Goal: Task Accomplishment & Management: Complete application form

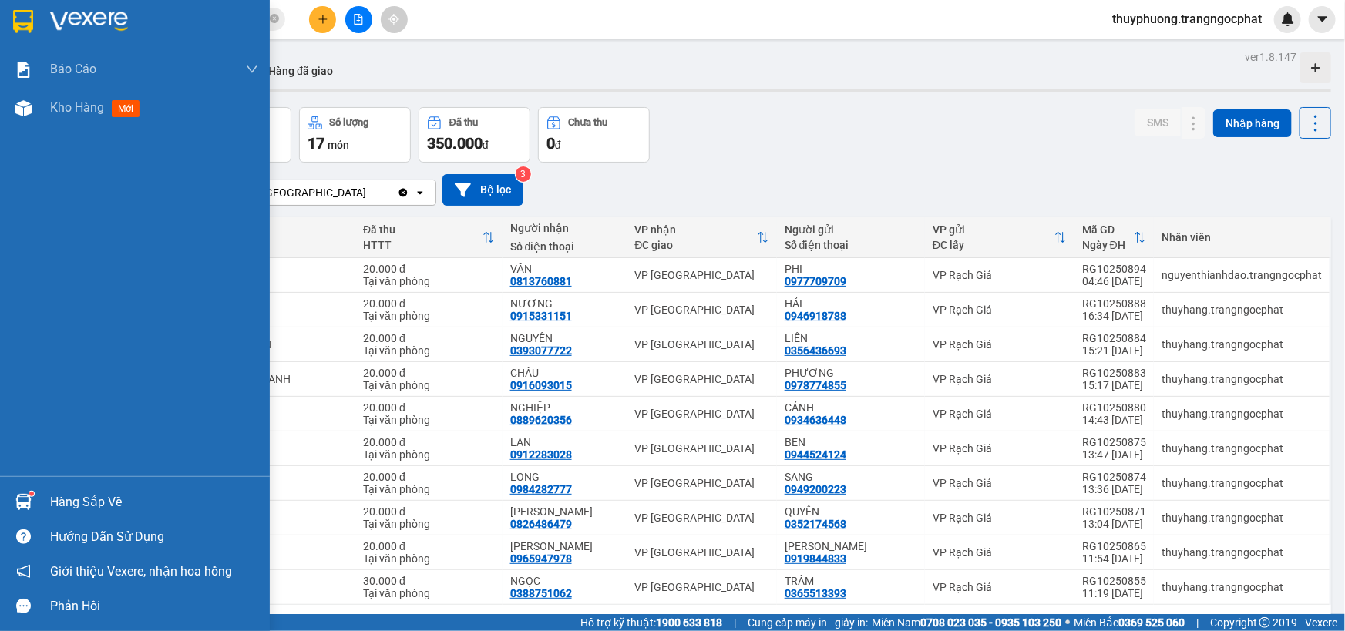
click at [88, 499] on div "Hàng sắp về" at bounding box center [154, 502] width 208 height 23
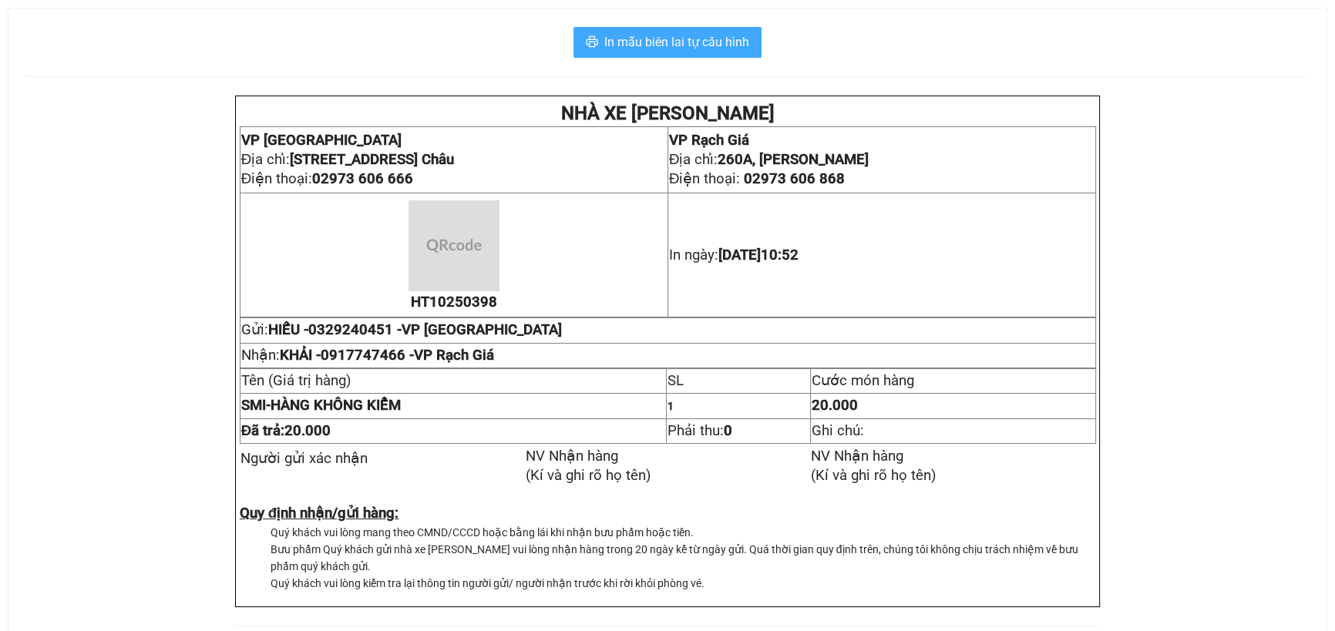
click at [700, 47] on span "In mẫu biên lai tự cấu hình" at bounding box center [676, 41] width 145 height 19
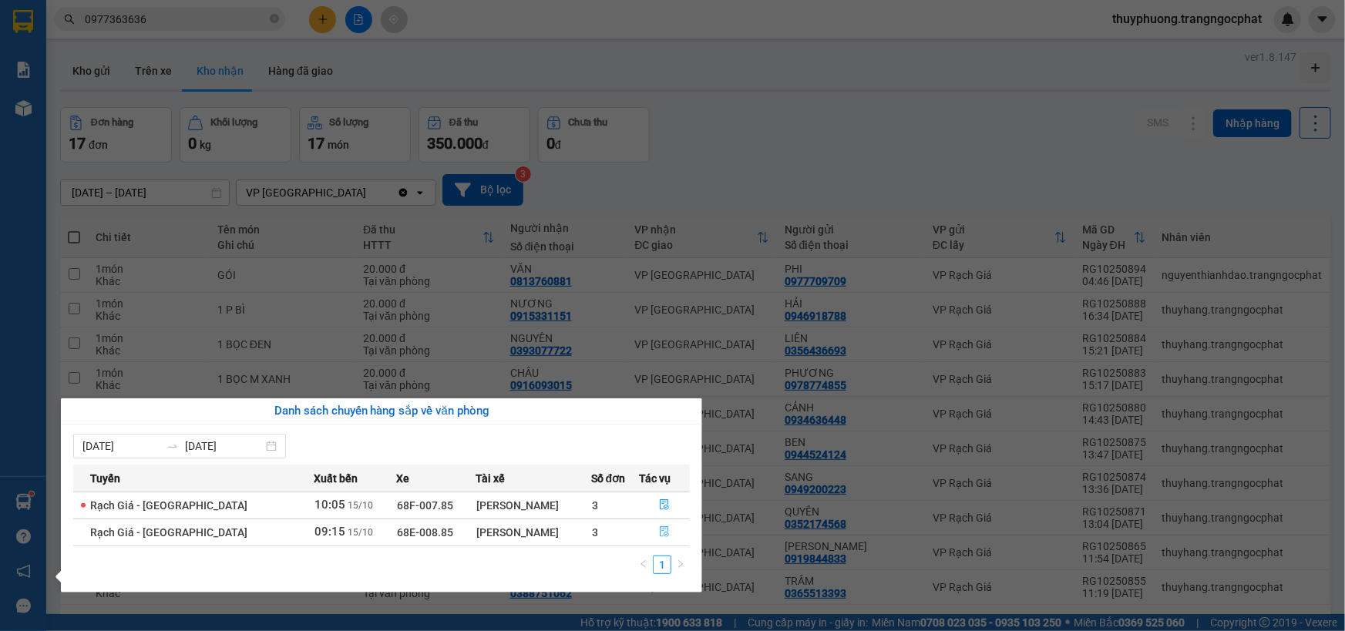
click at [660, 529] on icon "file-done" at bounding box center [664, 531] width 9 height 11
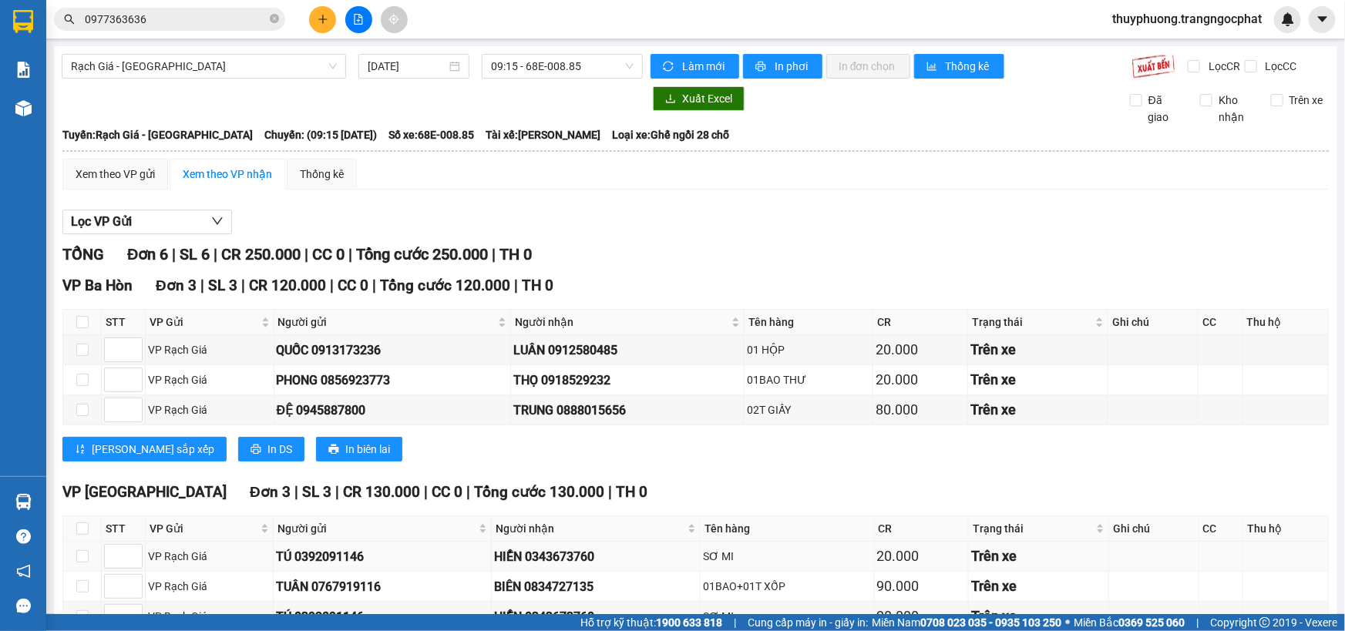
scroll to position [95, 0]
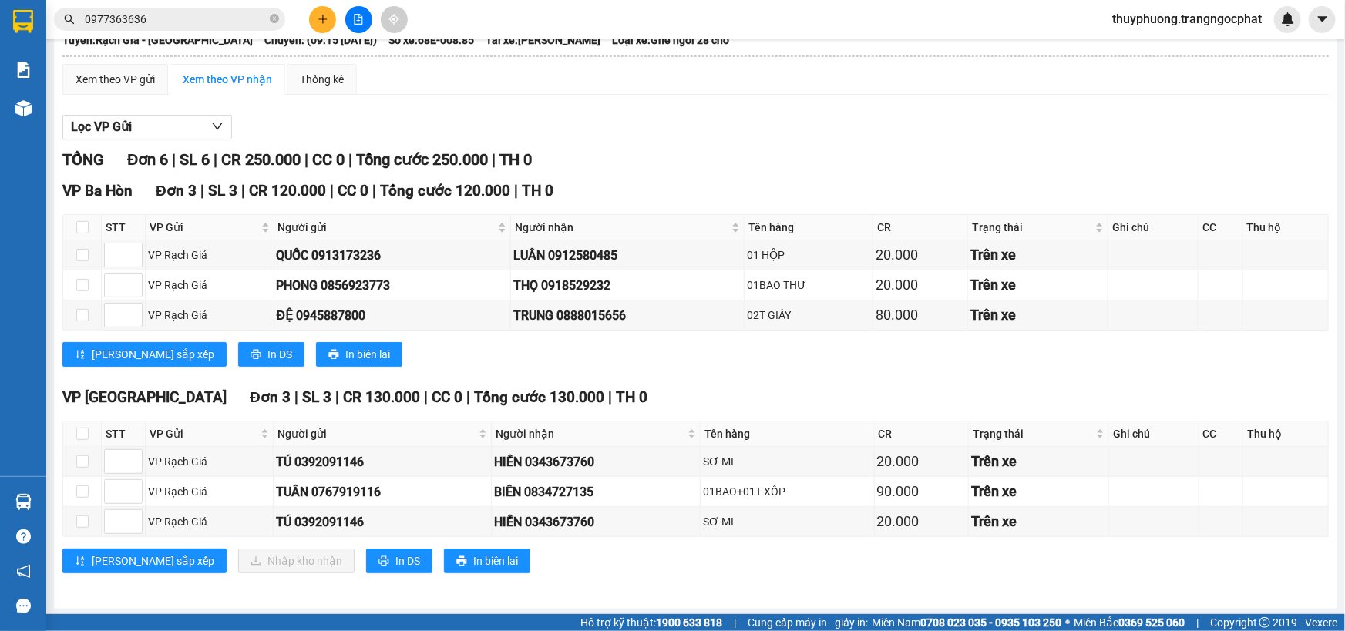
click at [88, 431] on th at bounding box center [82, 433] width 39 height 25
click at [77, 431] on input "checkbox" at bounding box center [82, 434] width 12 height 12
checkbox input "true"
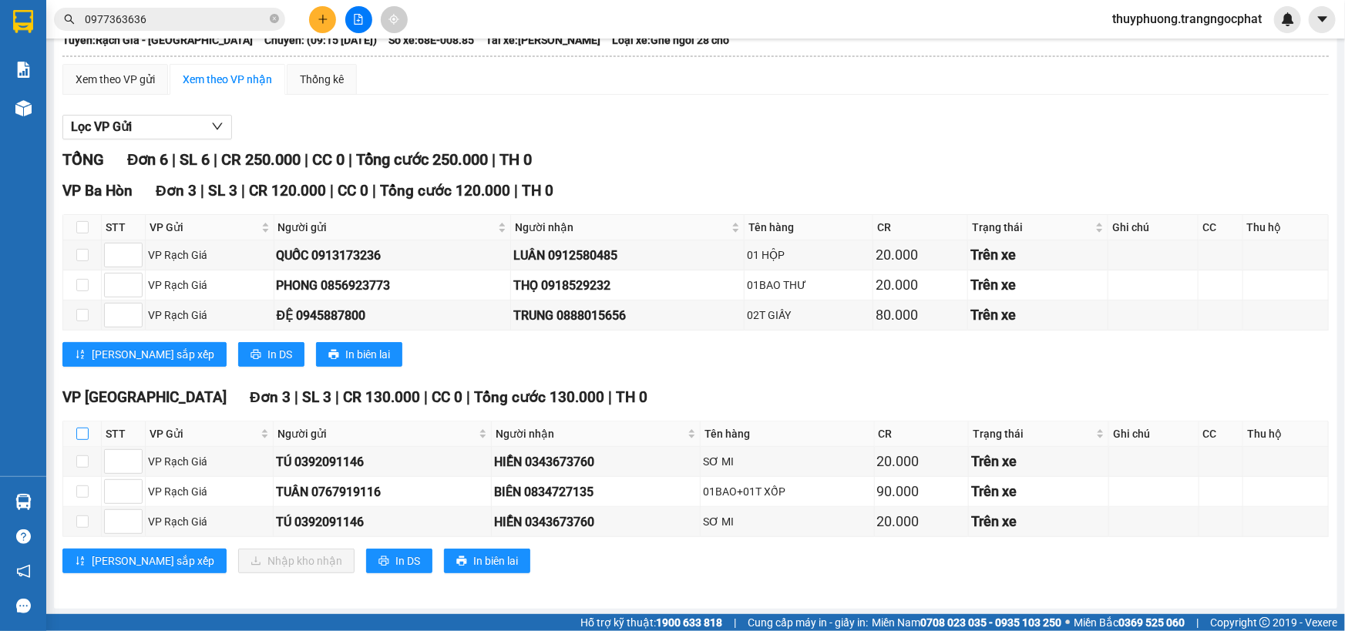
checkbox input "true"
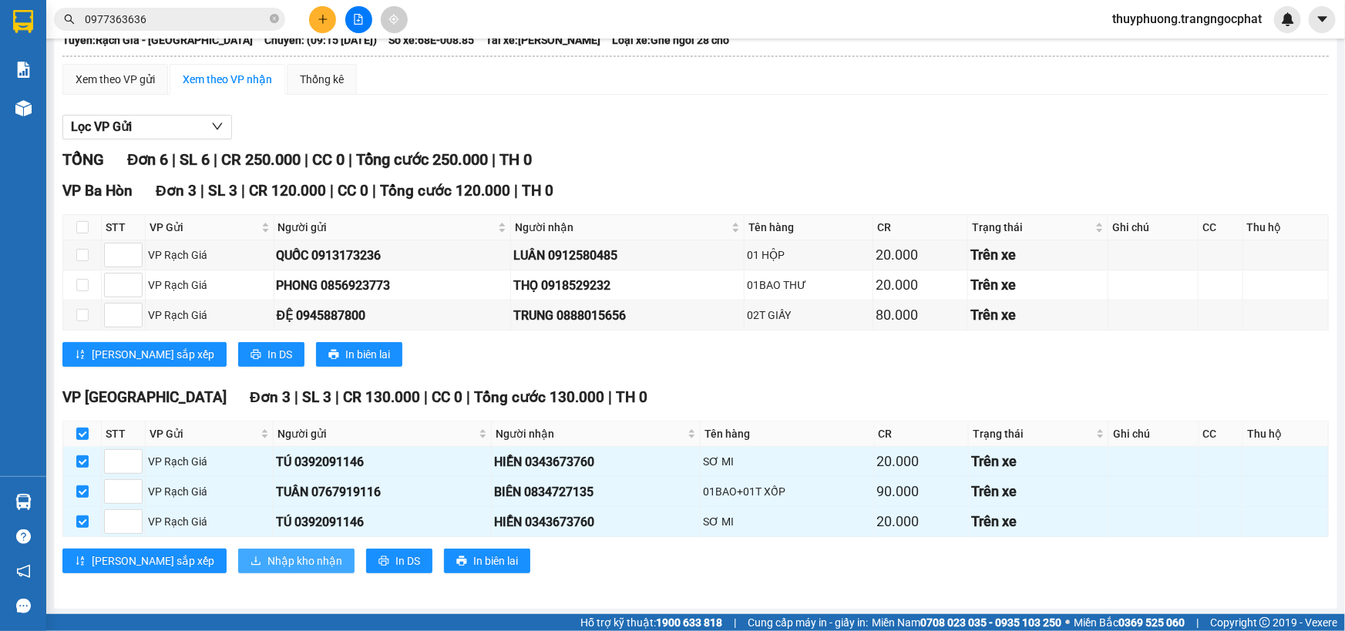
click at [277, 562] on button "Nhập kho nhận" at bounding box center [296, 561] width 116 height 25
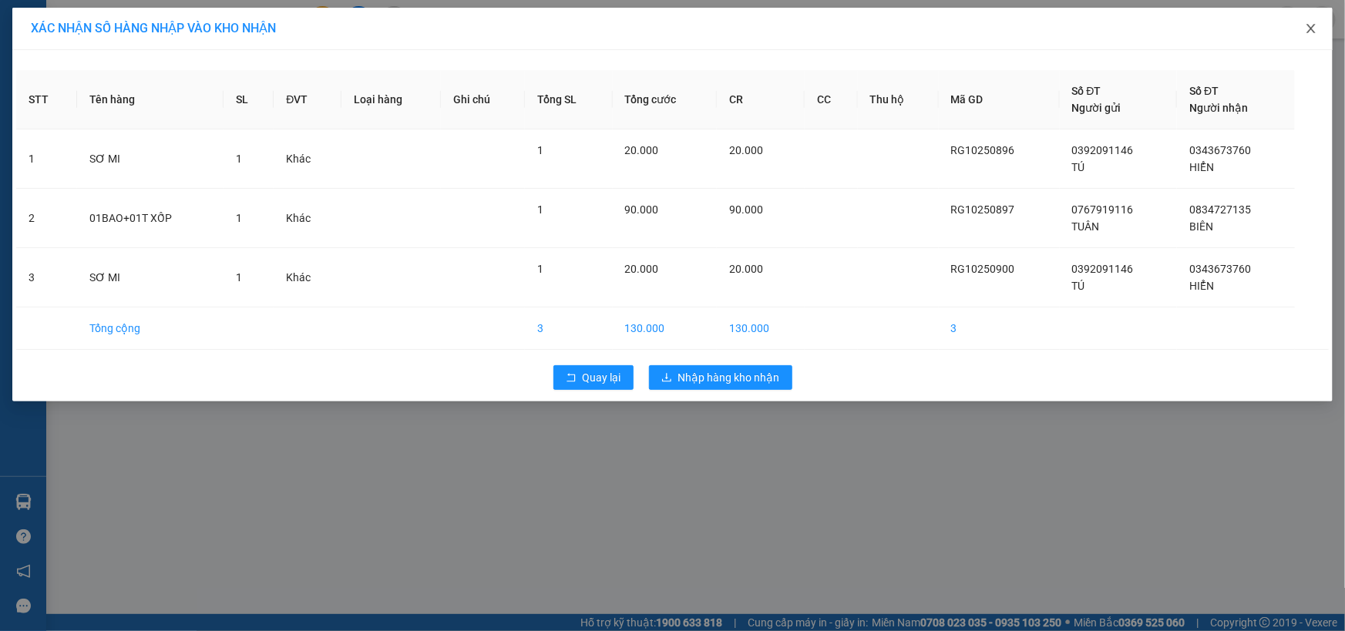
click at [1310, 29] on icon "close" at bounding box center [1310, 28] width 8 height 9
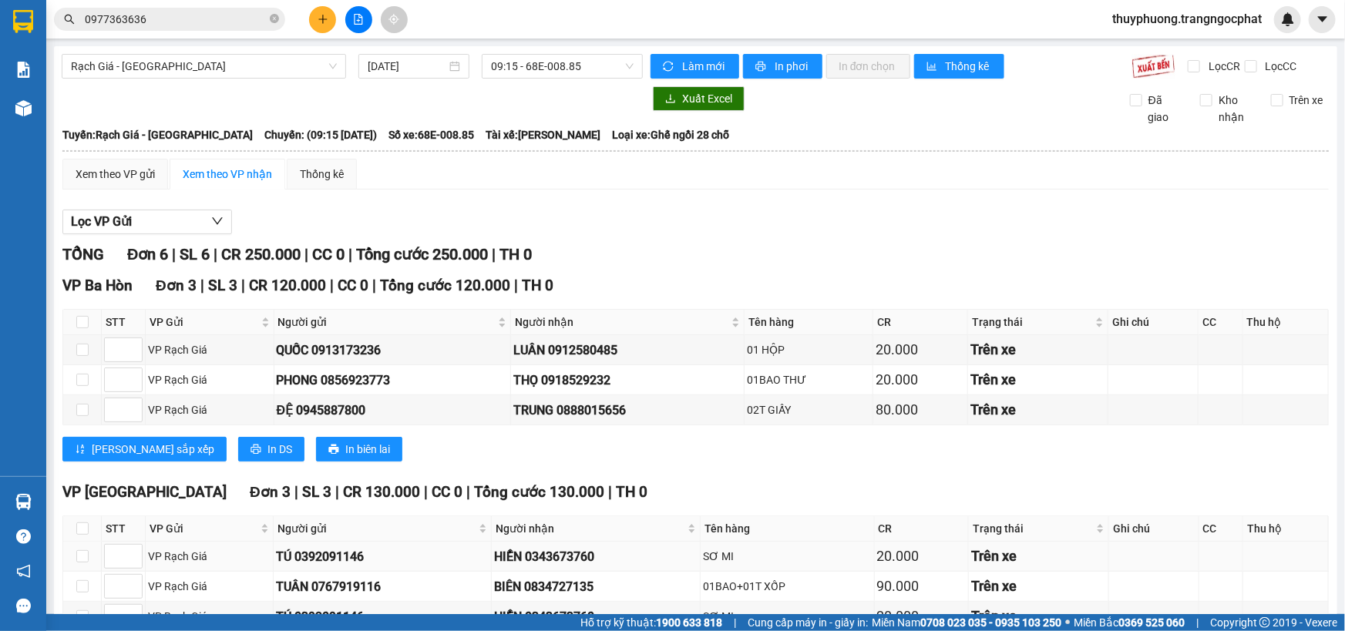
click at [559, 561] on div "HIỂN 0343673760" at bounding box center [595, 556] width 203 height 19
copy div "0343673760"
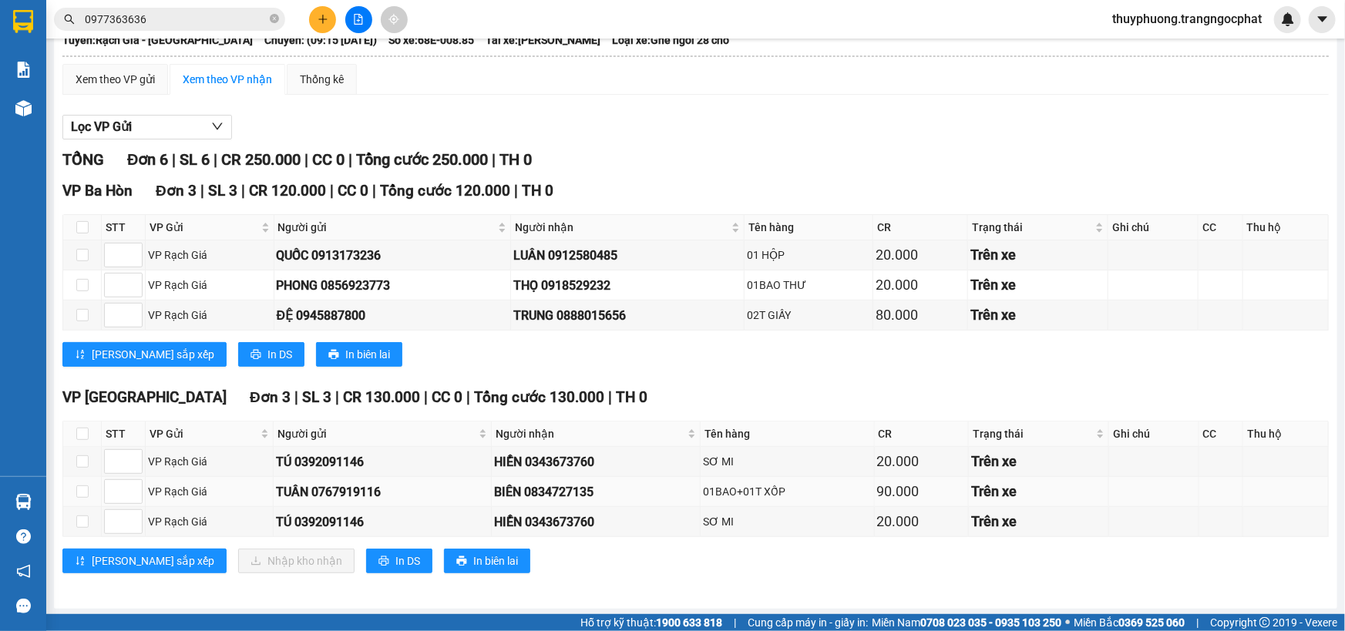
click at [575, 495] on div "BIÊN 0834727135" at bounding box center [595, 491] width 203 height 19
copy div "0834727135"
click at [86, 428] on input "checkbox" at bounding box center [82, 434] width 12 height 12
checkbox input "true"
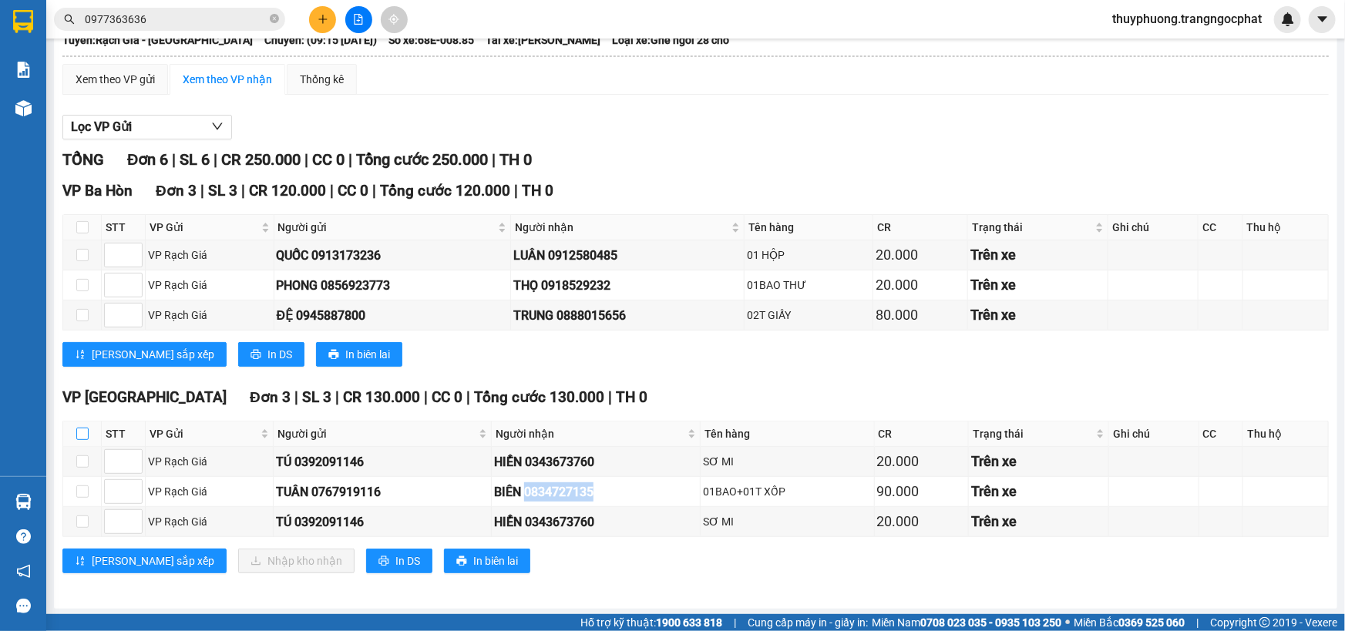
checkbox input "true"
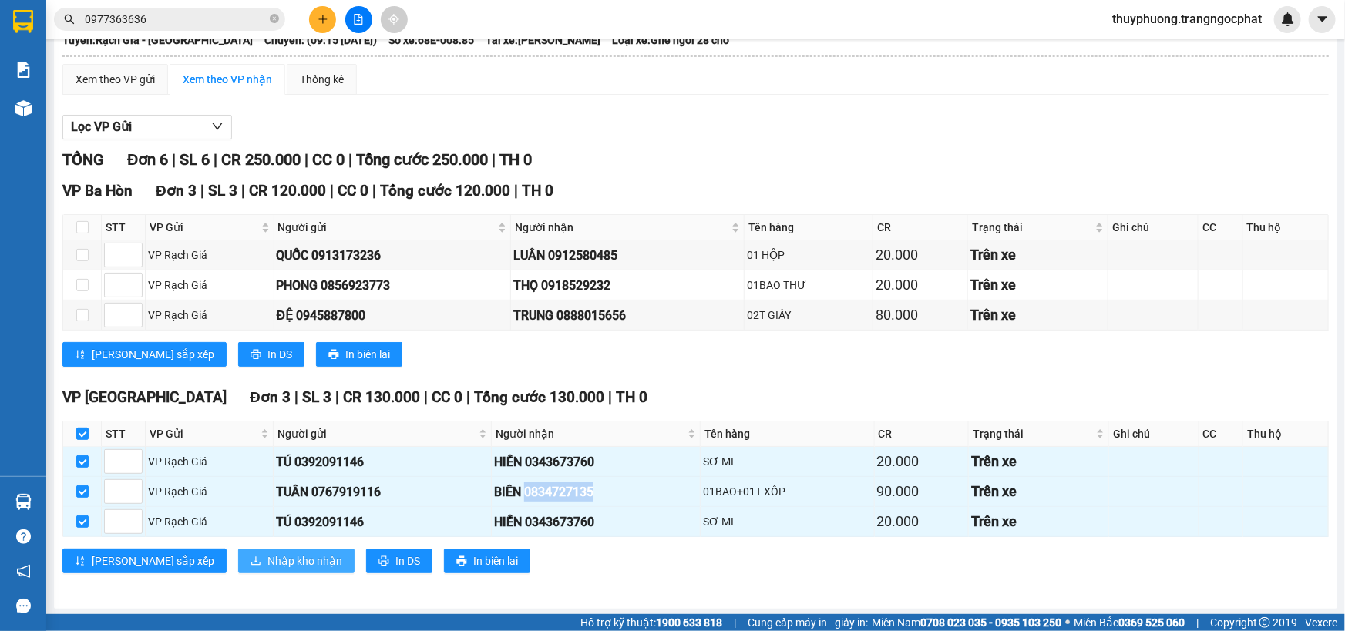
click at [267, 555] on span "Nhập kho nhận" at bounding box center [304, 560] width 75 height 17
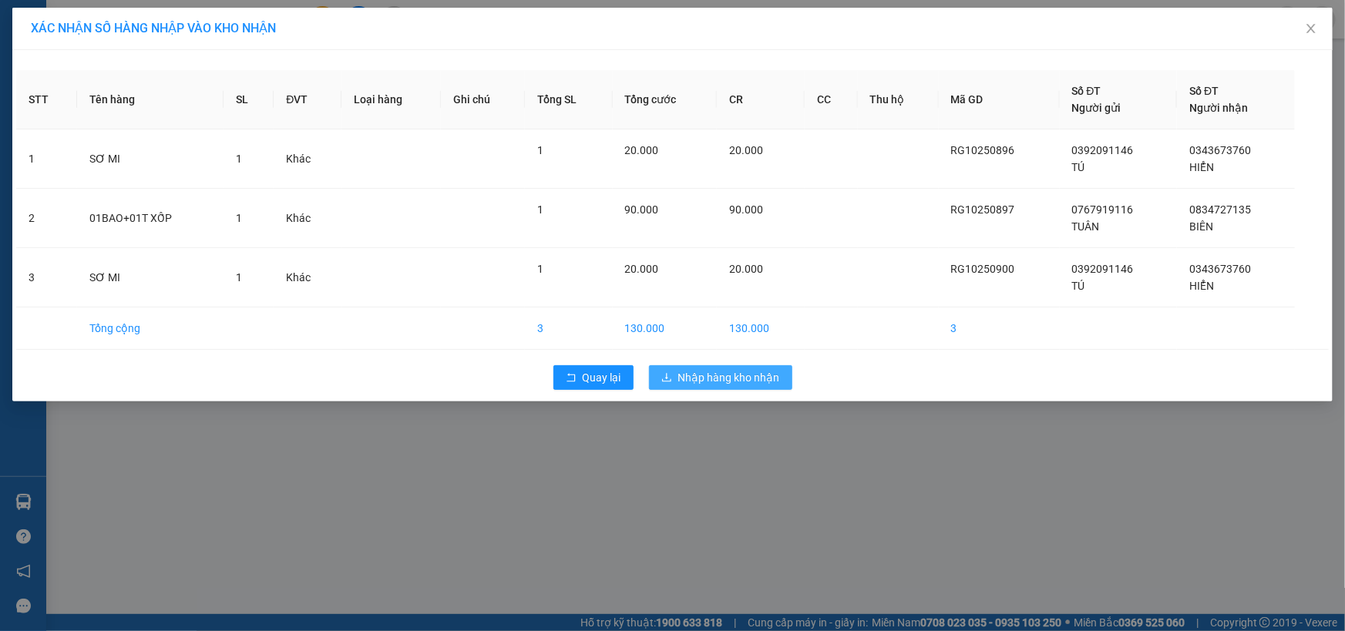
click at [770, 378] on span "Nhập hàng kho nhận" at bounding box center [729, 377] width 102 height 17
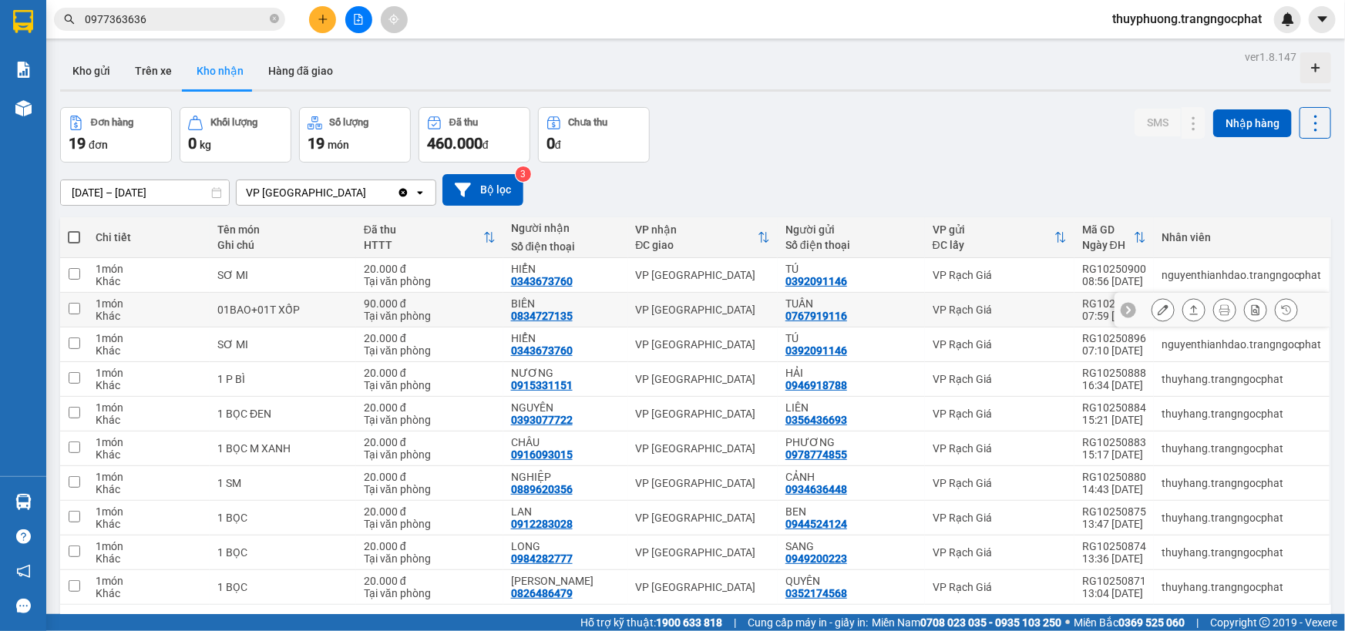
click at [1183, 311] on button at bounding box center [1194, 310] width 22 height 27
click at [1183, 297] on button at bounding box center [1194, 310] width 22 height 27
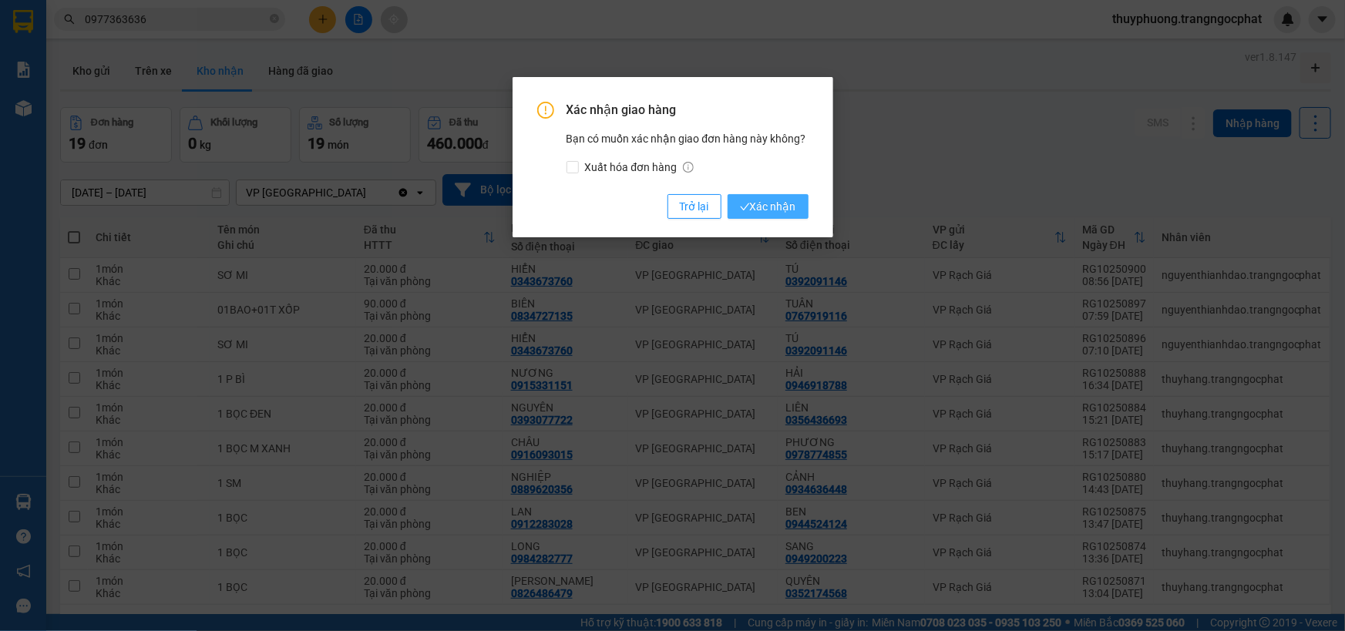
click at [766, 217] on button "Xác nhận" at bounding box center [767, 206] width 81 height 25
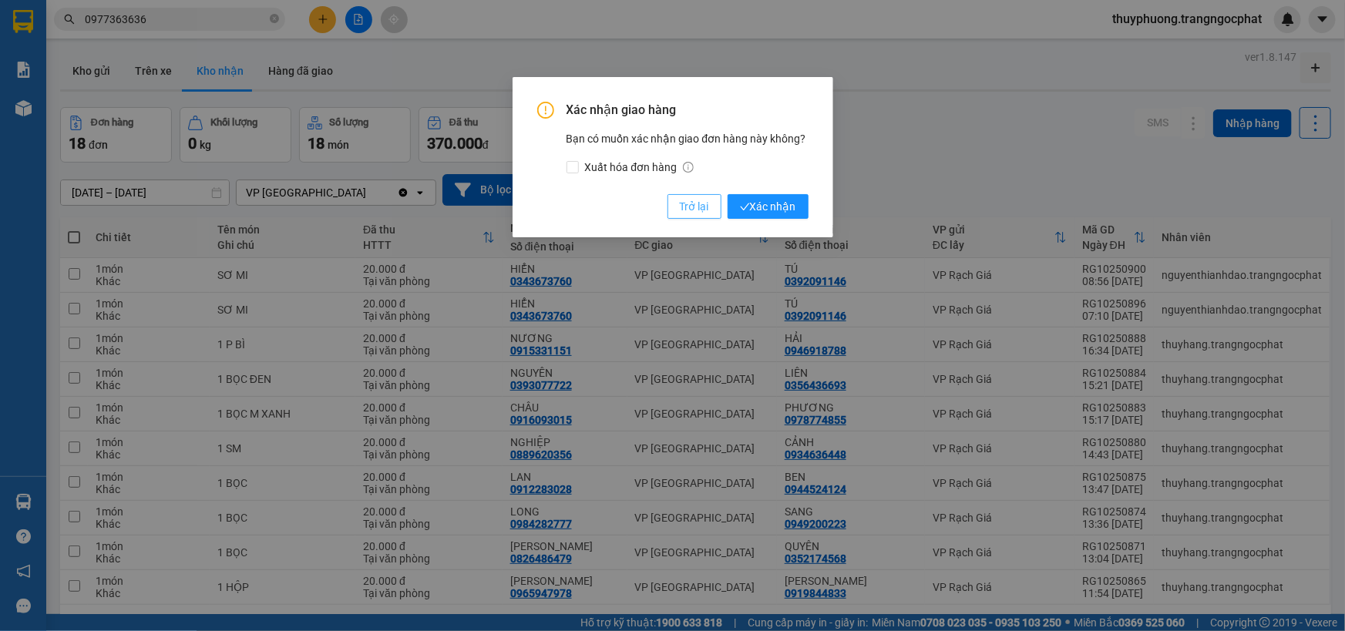
click at [712, 200] on button "Trở lại" at bounding box center [694, 206] width 54 height 25
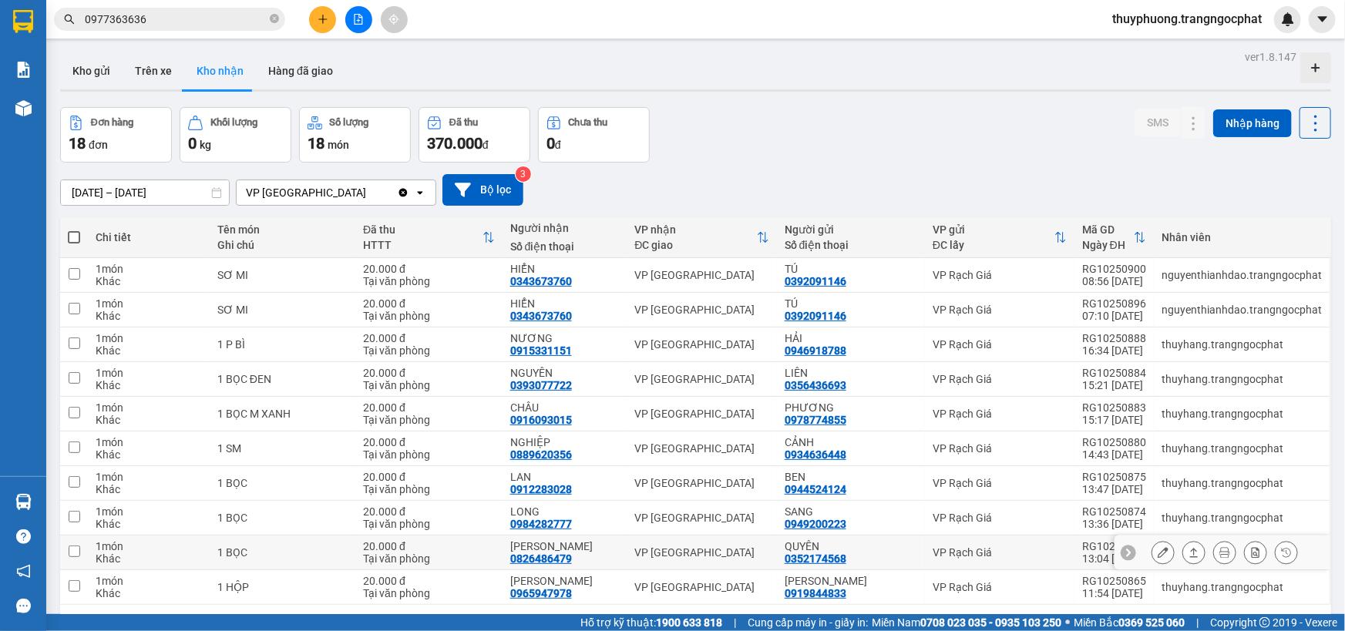
click at [1188, 549] on icon at bounding box center [1193, 552] width 11 height 11
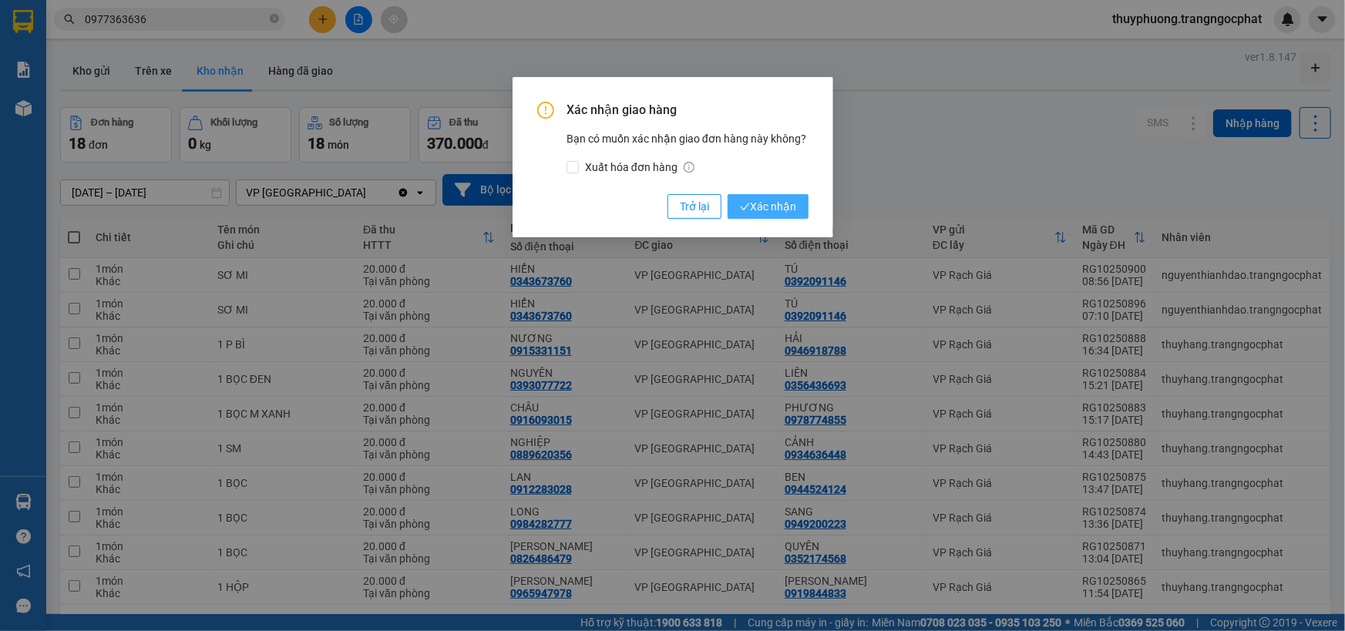
click at [727, 194] on button "Xác nhận" at bounding box center [767, 206] width 81 height 25
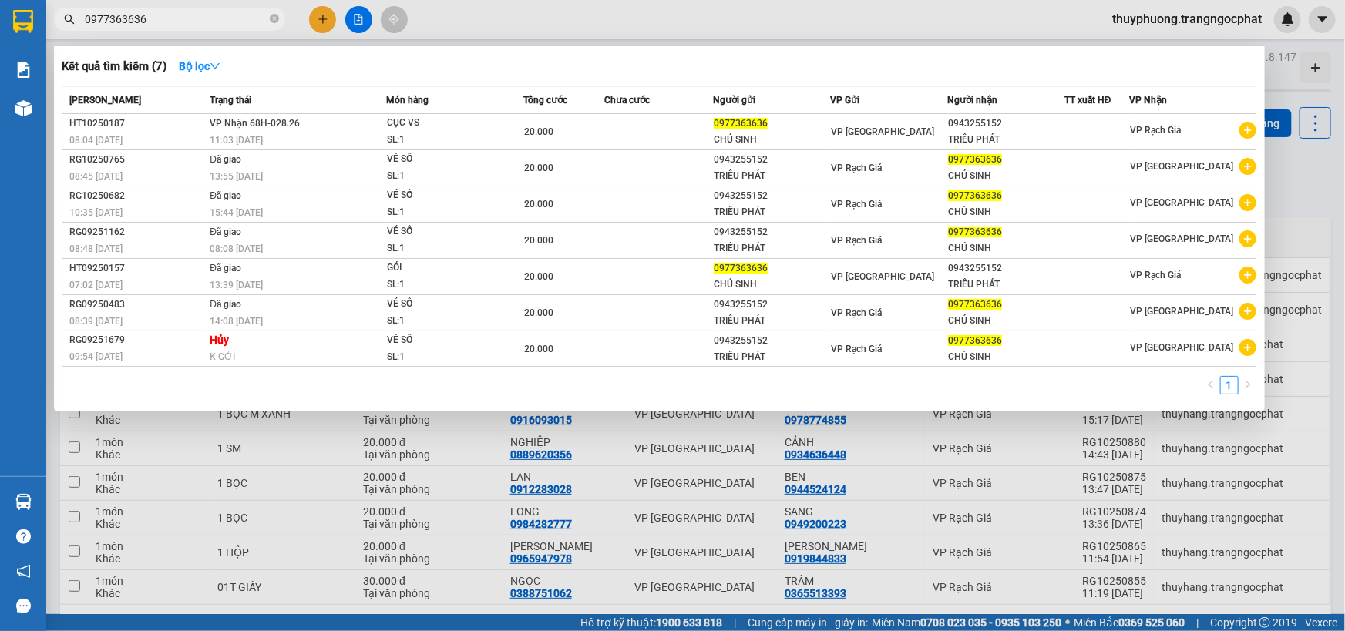
click at [231, 17] on input "0977363636" at bounding box center [176, 19] width 182 height 17
click at [230, 17] on input "0977363636" at bounding box center [176, 19] width 182 height 17
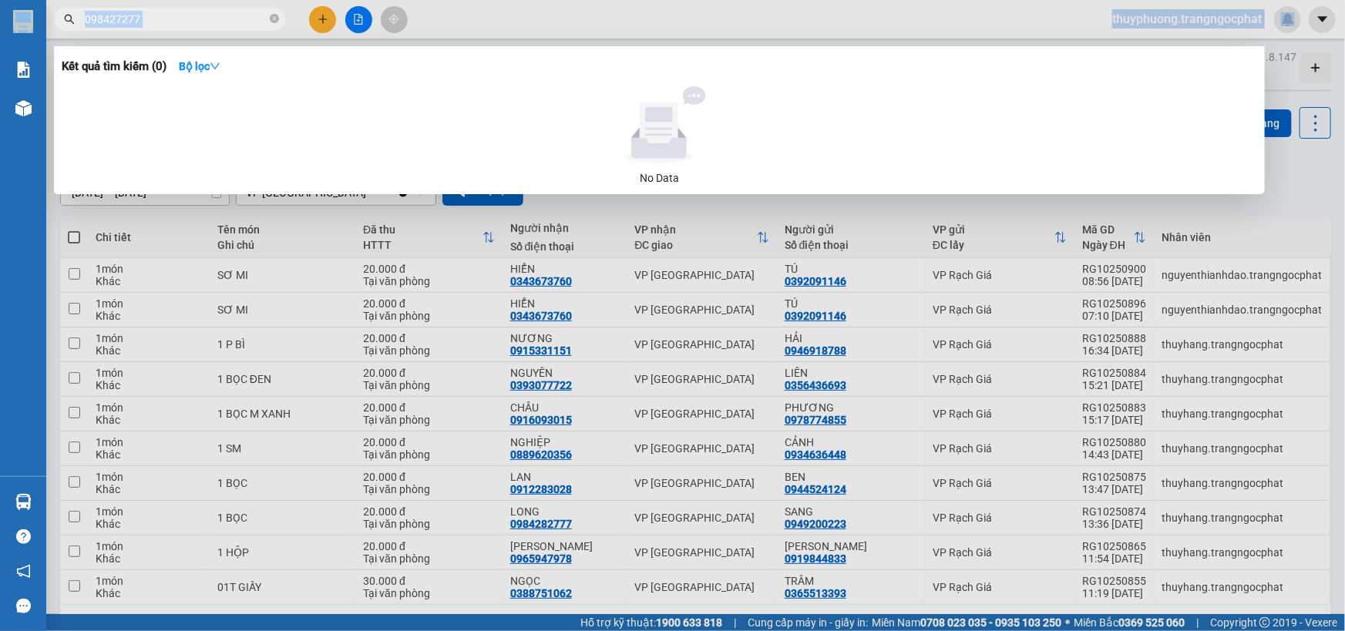
drag, startPoint x: 169, startPoint y: 29, endPoint x: 8, endPoint y: 32, distance: 161.1
click at [8, 32] on section "Kết quả tìm kiếm ( 0 ) Bộ lọc No Data 098427277 thuyphuong.trangngocphat Báo cá…" at bounding box center [672, 315] width 1345 height 631
click at [216, 11] on input "098427277" at bounding box center [176, 19] width 182 height 17
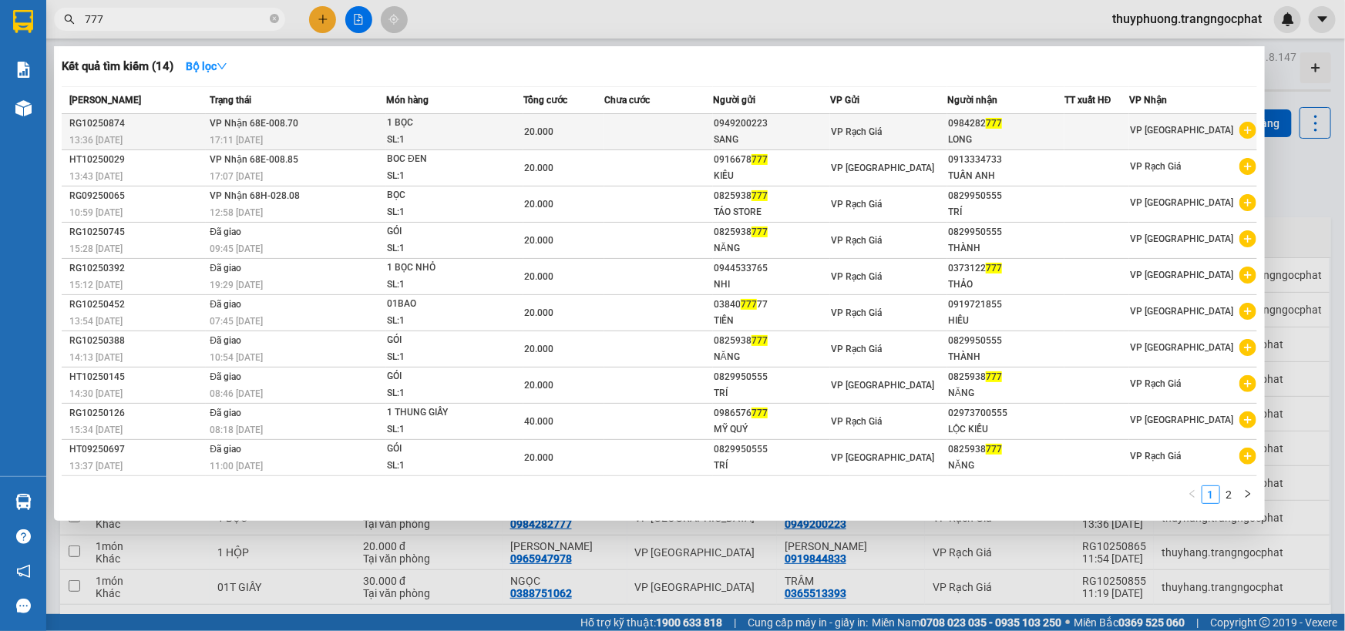
type input "777"
click at [561, 132] on div "20.000" at bounding box center [563, 131] width 79 height 17
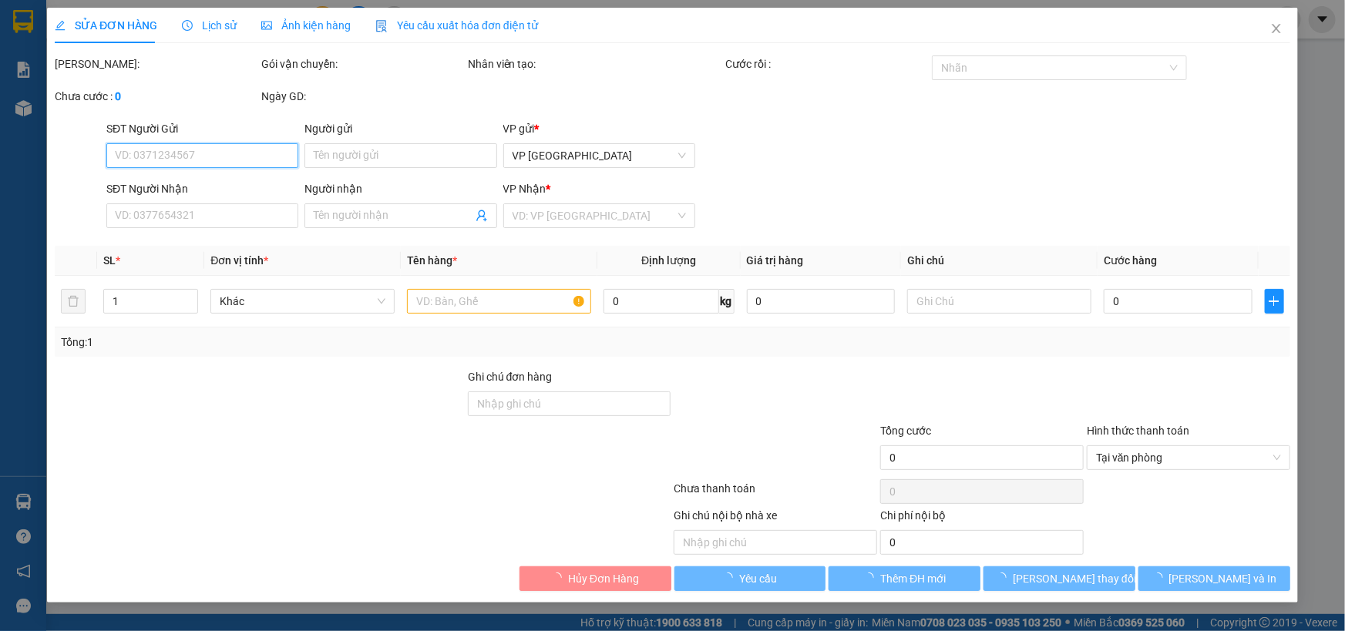
type input "0949200223"
type input "SANG"
type input "0984282777"
type input "LONG"
type input "20.000"
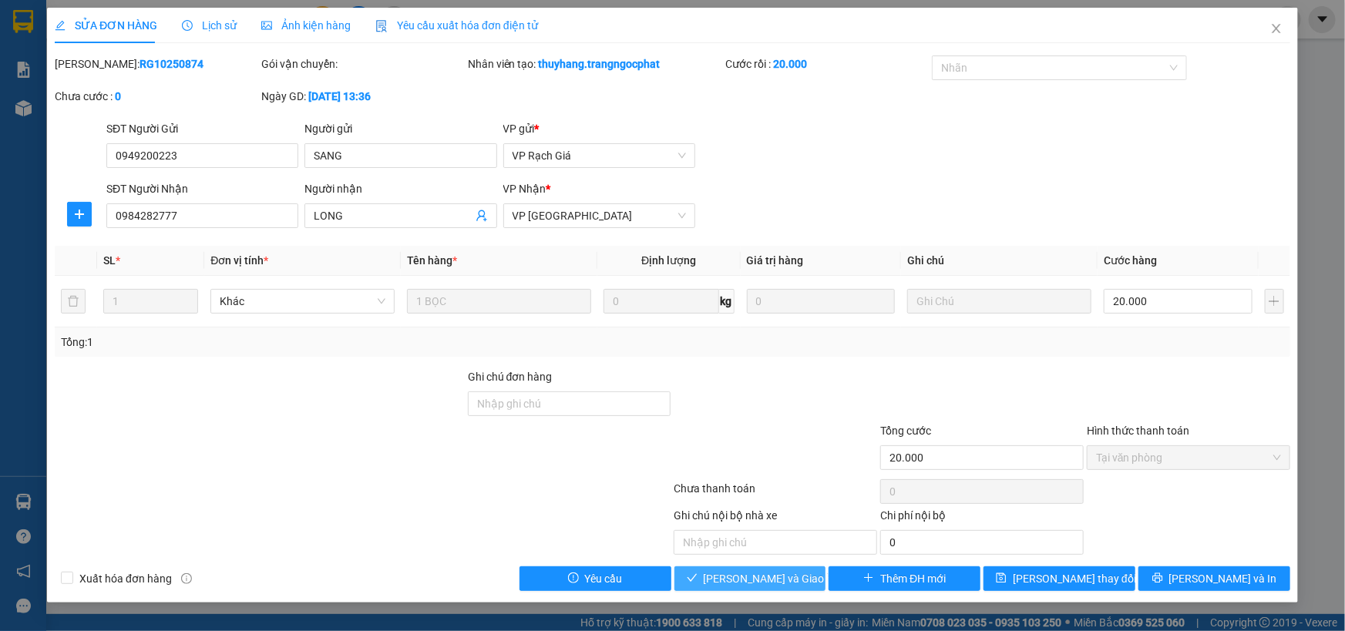
click at [712, 570] on button "Lưu và Giao hàng" at bounding box center [750, 578] width 152 height 25
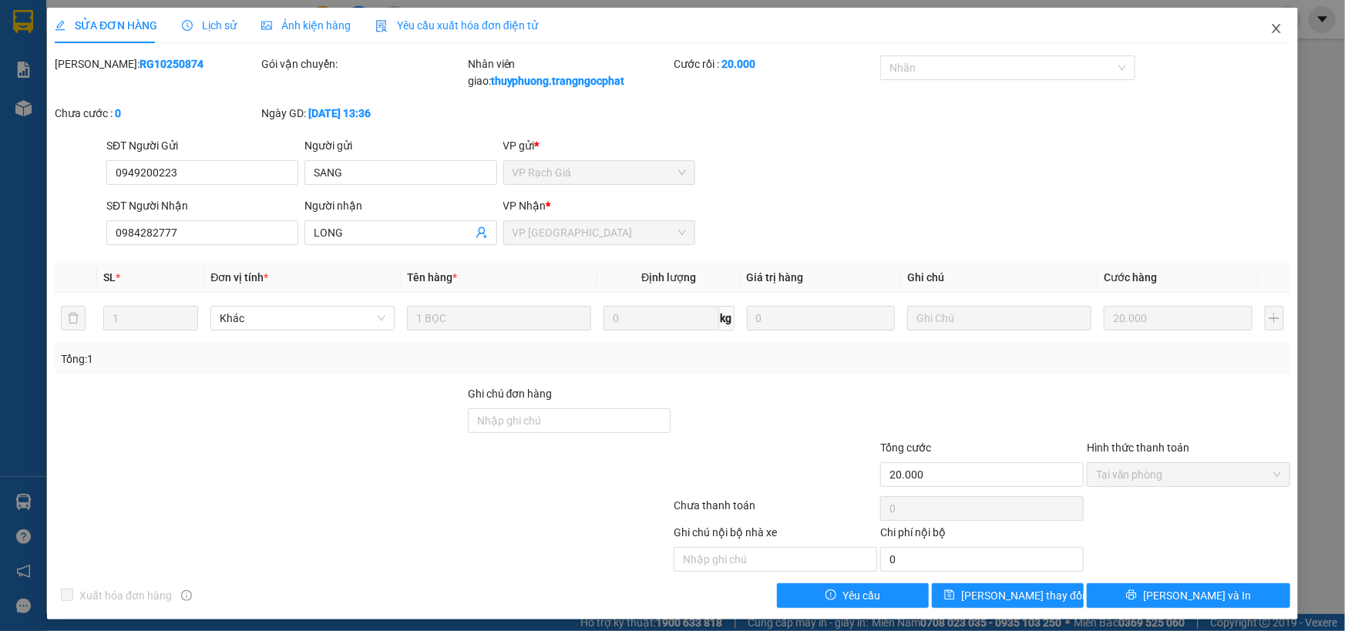
click at [1271, 26] on icon "close" at bounding box center [1276, 28] width 12 height 12
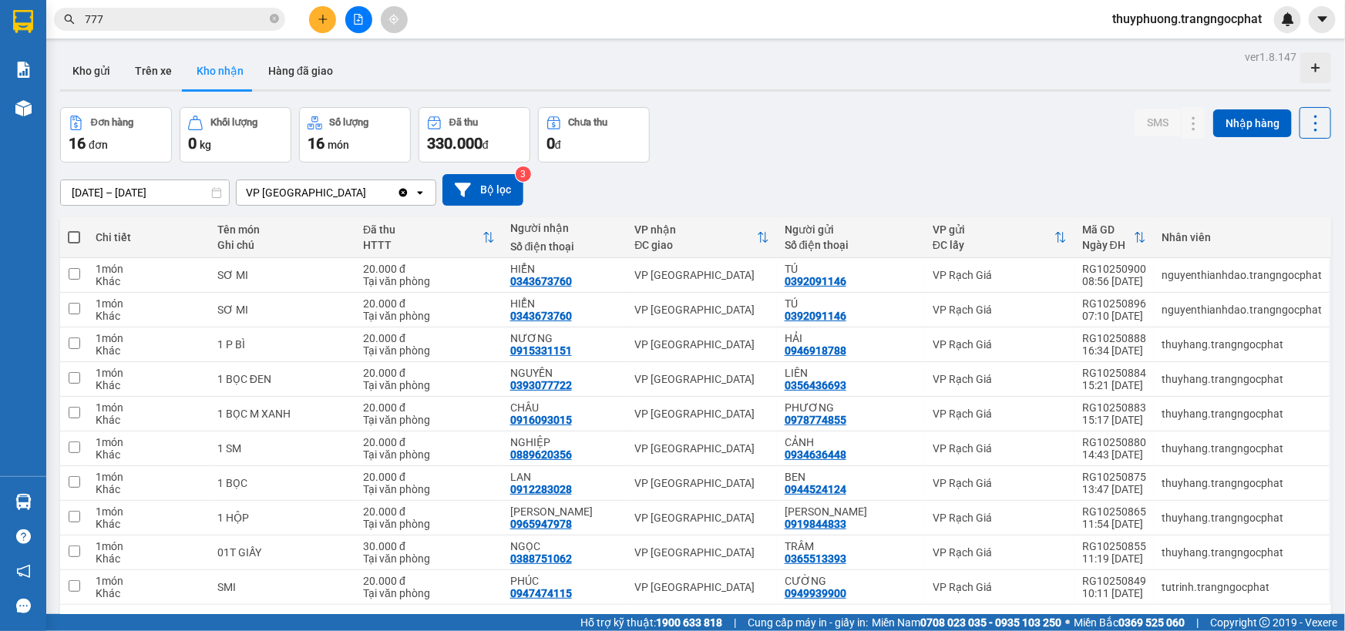
scroll to position [69, 0]
